Goal: Task Accomplishment & Management: Use online tool/utility

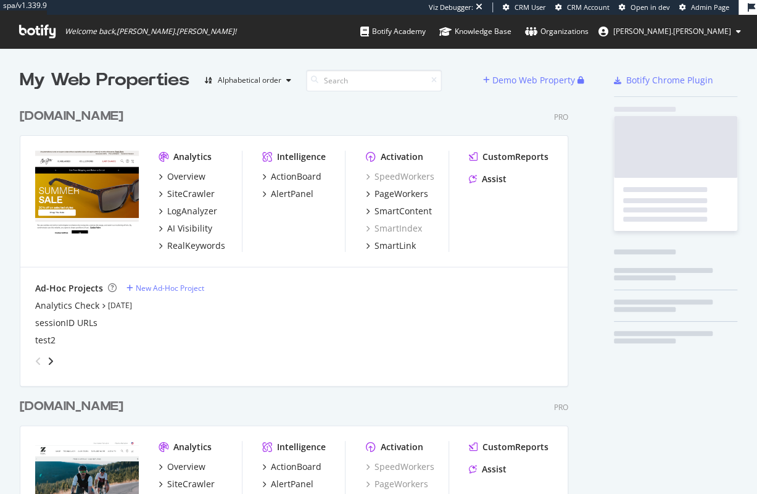
scroll to position [500, 552]
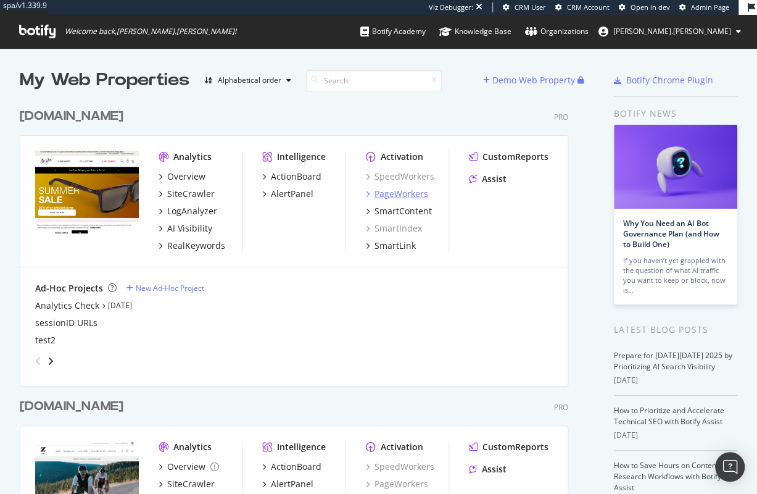
click at [407, 193] on div "PageWorkers" at bounding box center [401, 194] width 54 height 12
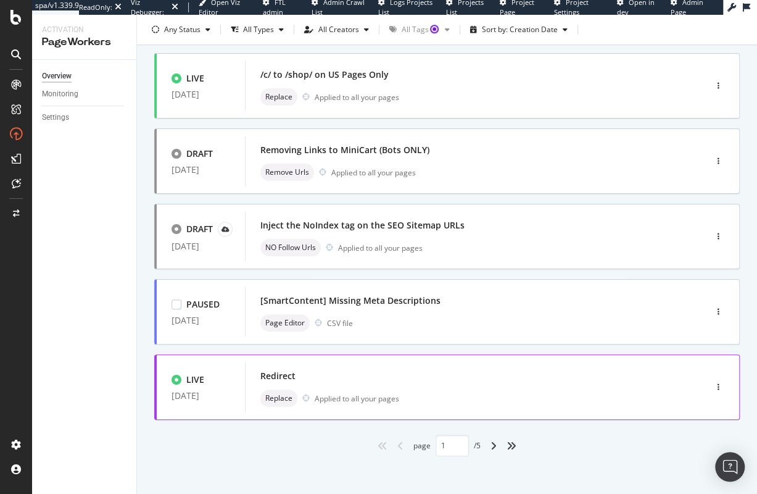
scroll to position [455, 0]
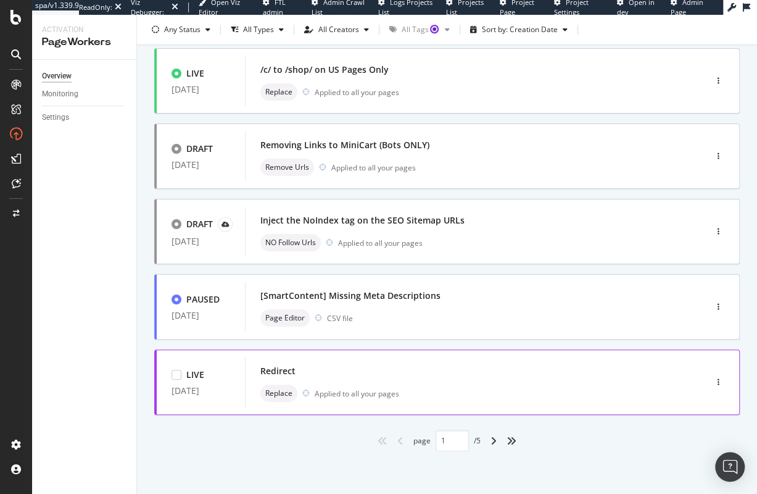
click at [434, 367] on div "Redirect" at bounding box center [456, 370] width 393 height 17
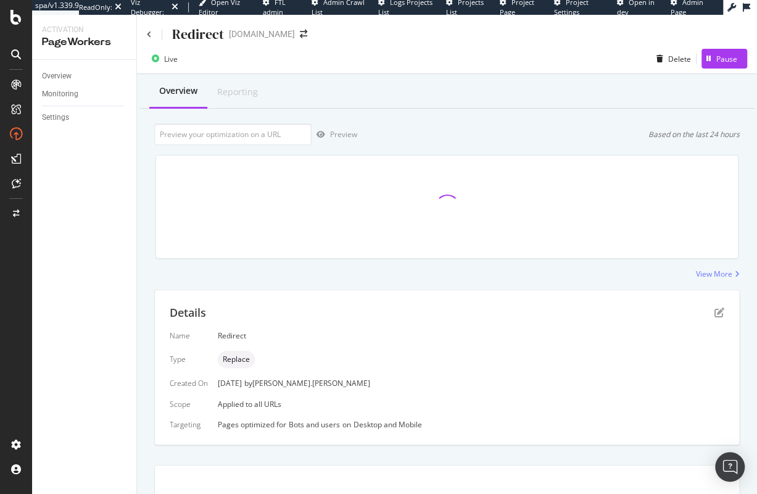
scroll to position [6, 0]
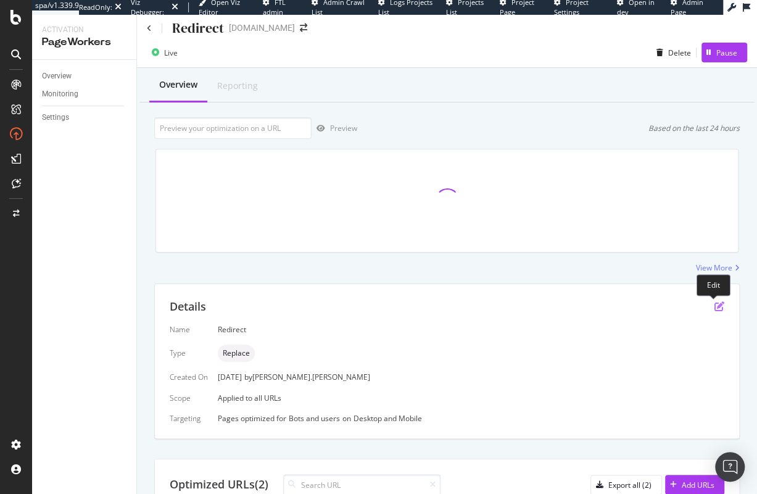
click at [715, 307] on icon "pen-to-square" at bounding box center [720, 306] width 10 height 10
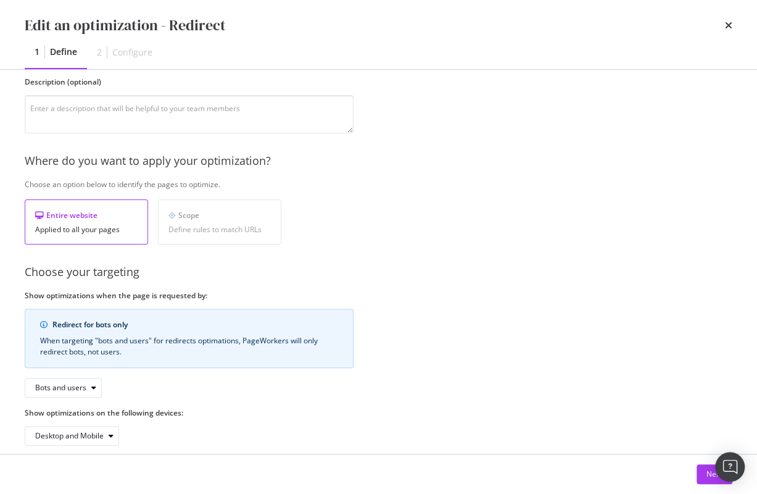
scroll to position [124, 0]
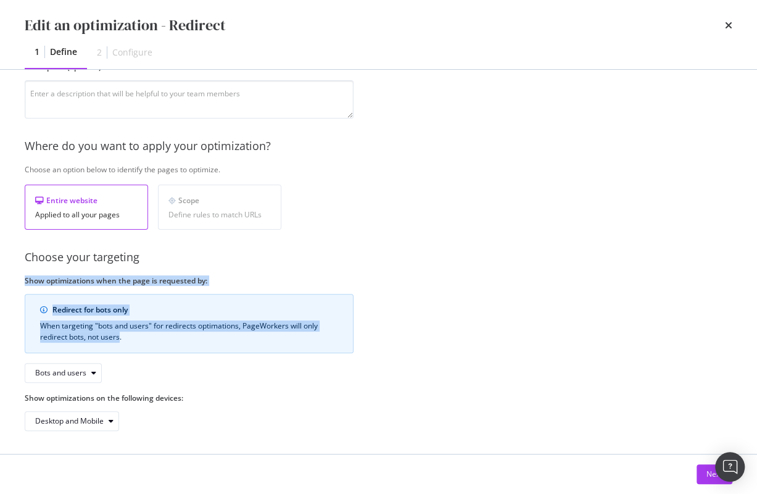
drag, startPoint x: 25, startPoint y: 278, endPoint x: 121, endPoint y: 334, distance: 110.6
click at [120, 334] on div "Show optimizations when the page is requested by: Redirect for bots only When t…" at bounding box center [189, 328] width 329 height 107
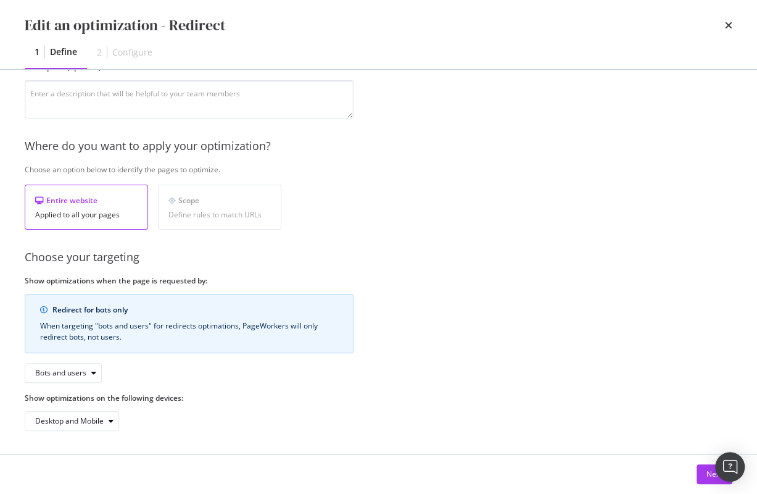
click at [149, 336] on div "When targeting "bots and users" for redirects optimations, PageWorkers will onl…" at bounding box center [189, 331] width 298 height 22
click at [705, 480] on button "Next" at bounding box center [715, 474] width 36 height 20
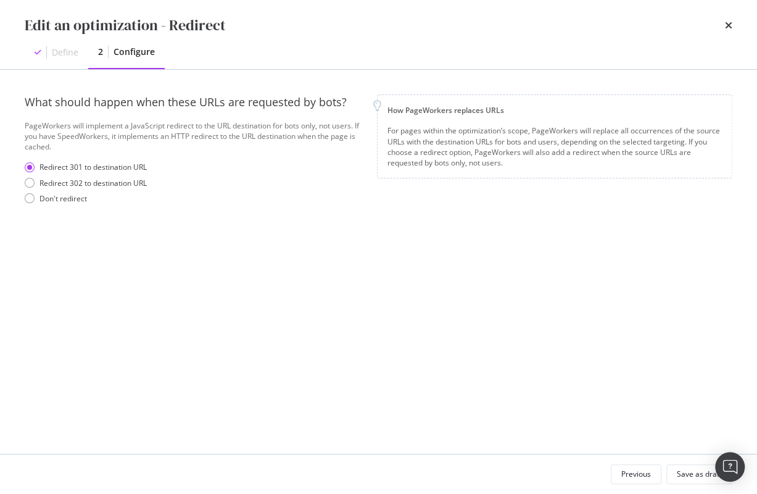
click at [63, 57] on div "Define" at bounding box center [65, 52] width 27 height 12
click at [637, 475] on div "Previous" at bounding box center [636, 473] width 30 height 10
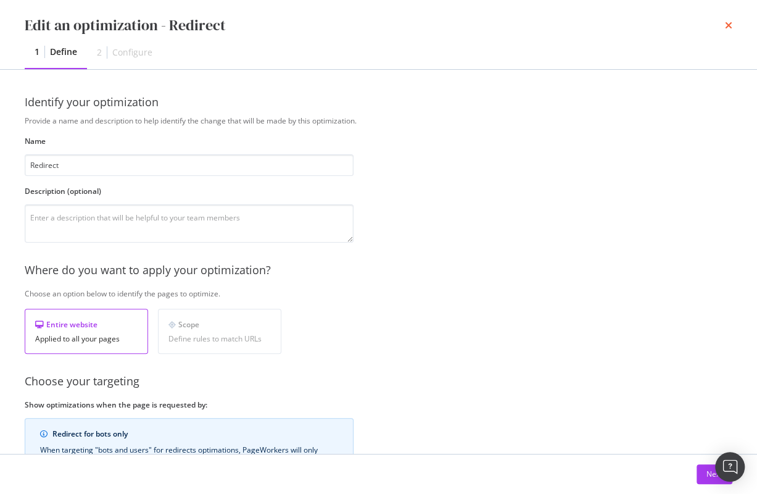
click at [721, 23] on div "Edit an optimization - Redirect" at bounding box center [379, 25] width 708 height 21
click at [727, 25] on icon "times" at bounding box center [728, 25] width 7 height 10
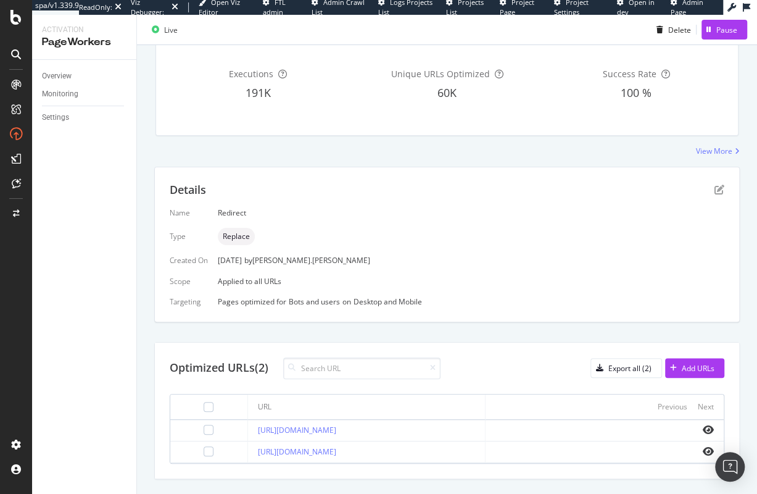
scroll to position [60, 0]
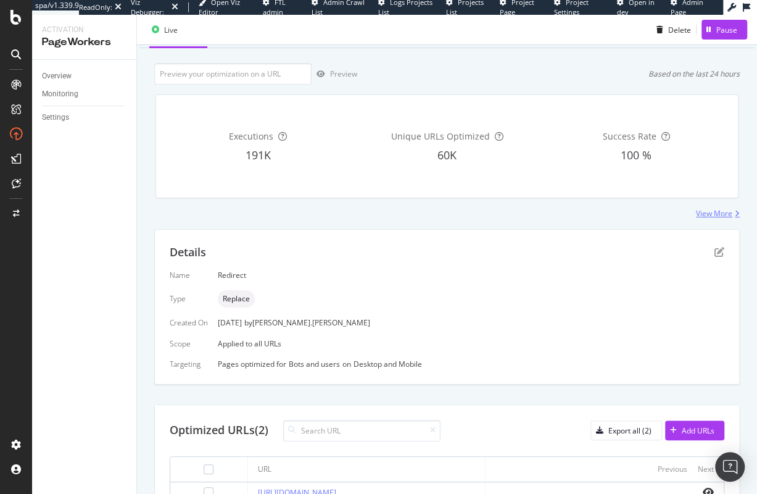
click at [713, 210] on div "View More" at bounding box center [714, 213] width 36 height 10
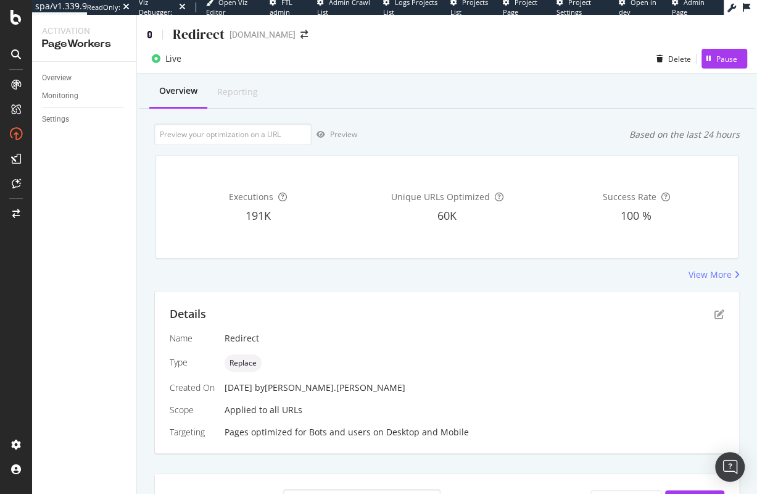
click at [147, 35] on icon at bounding box center [150, 34] width 6 height 9
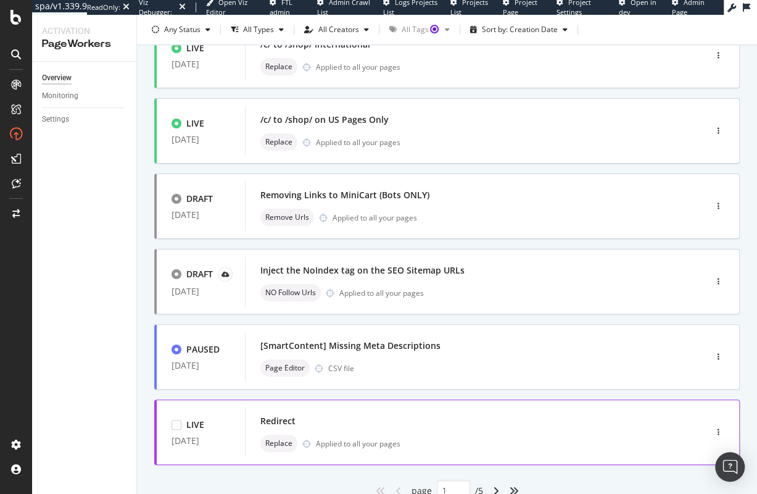
scroll to position [455, 0]
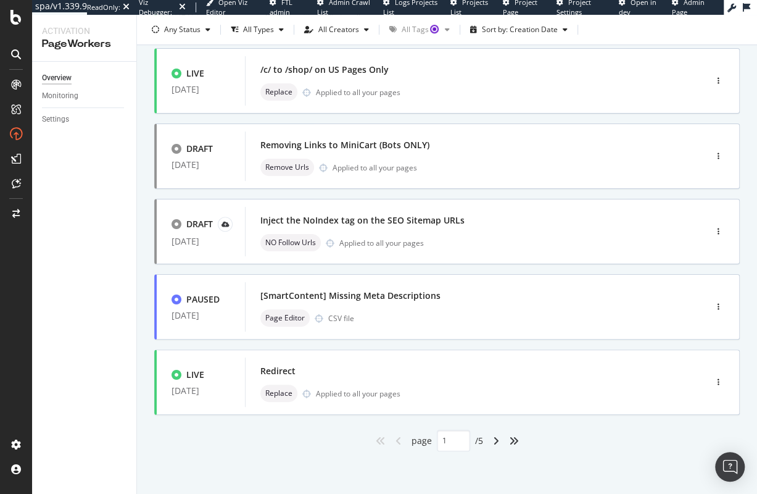
click at [496, 439] on div "angle-right" at bounding box center [496, 441] width 16 height 20
type input "2"
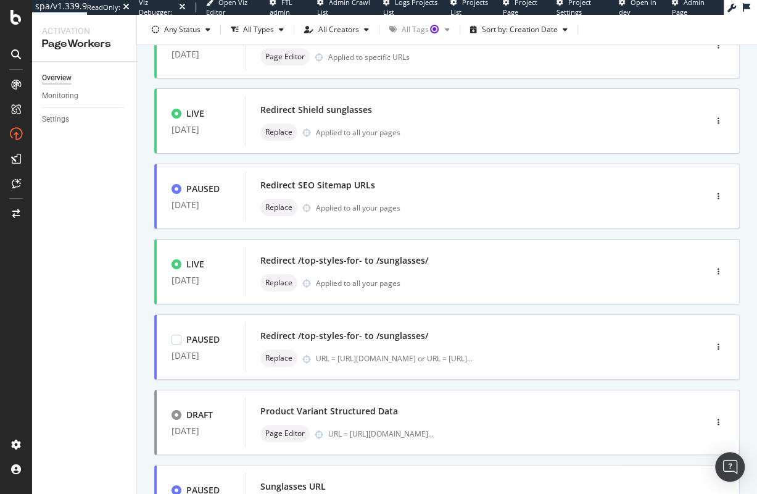
scroll to position [356, 0]
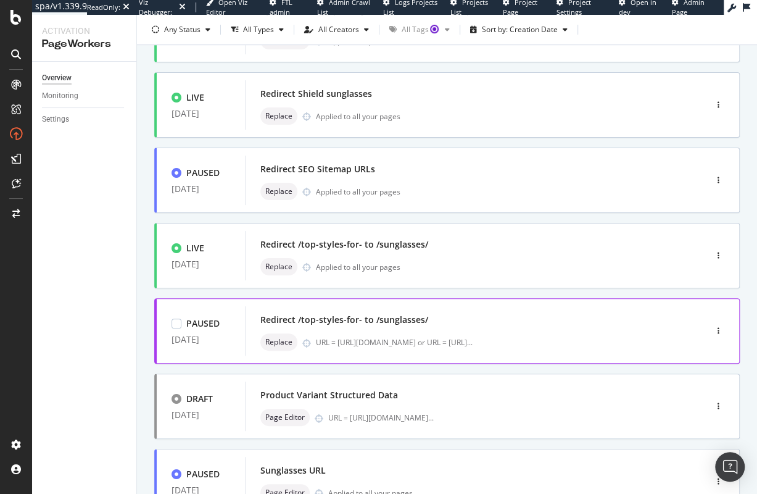
click at [539, 322] on div "Redirect /top-styles-for- to /sunglasses/" at bounding box center [456, 319] width 393 height 17
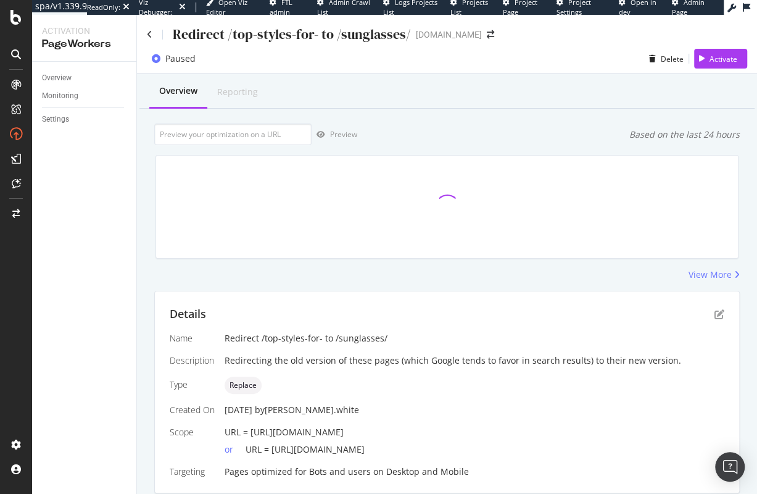
scroll to position [197, 0]
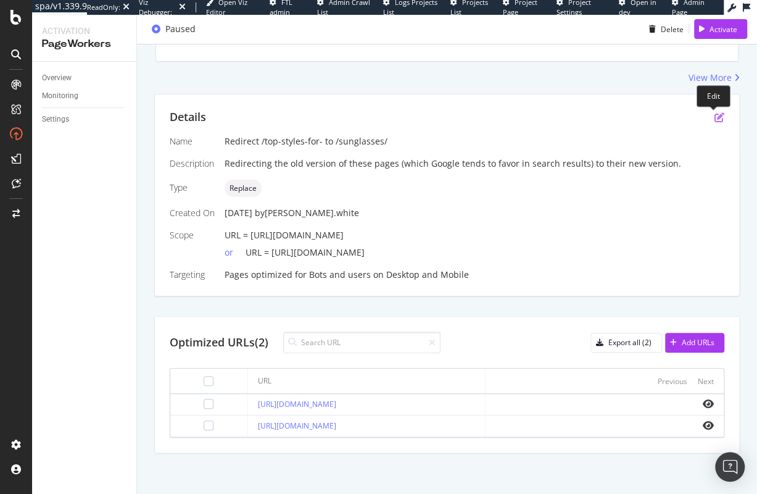
click at [717, 120] on icon "pen-to-square" at bounding box center [720, 117] width 10 height 10
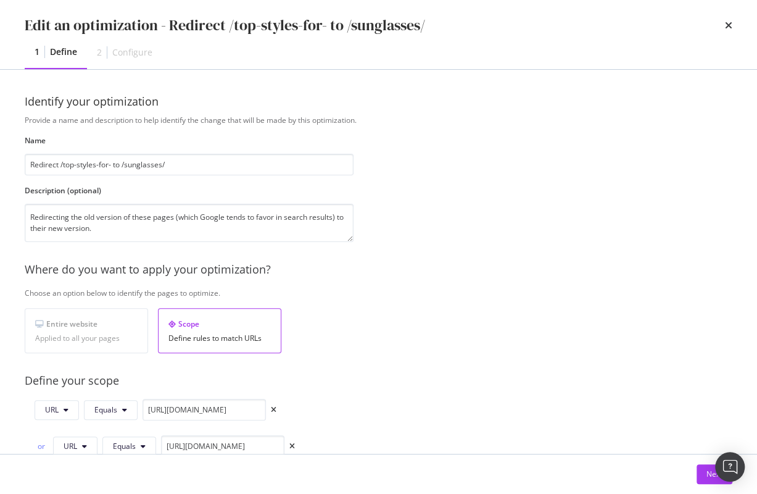
scroll to position [0, 0]
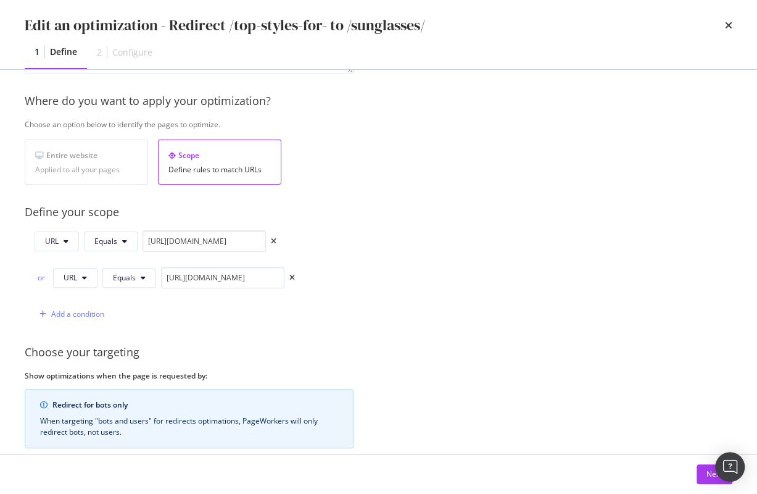
scroll to position [263, 0]
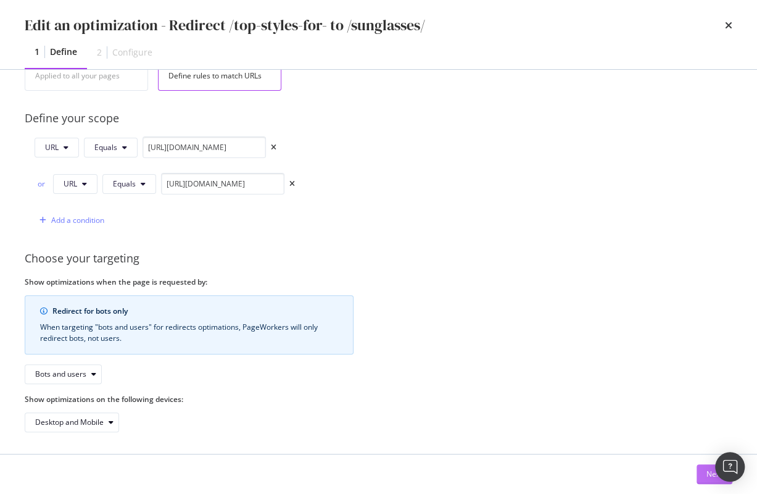
click at [708, 480] on div "Next" at bounding box center [715, 474] width 16 height 19
